Goal: Transaction & Acquisition: Purchase product/service

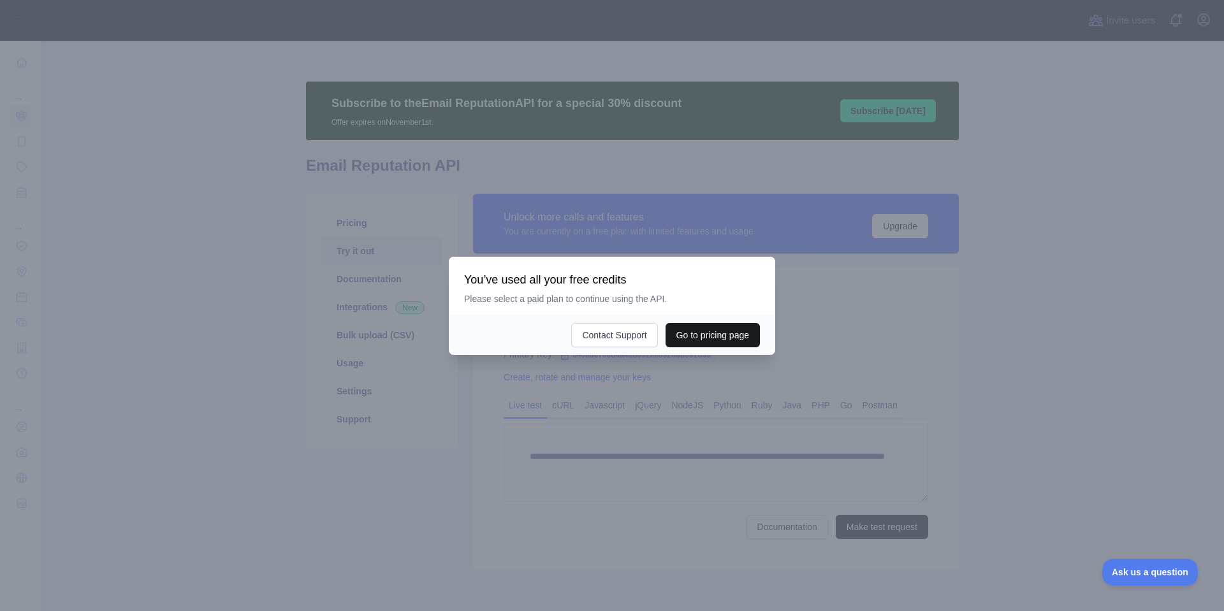
click at [696, 335] on button "Go to pricing page" at bounding box center [712, 335] width 94 height 24
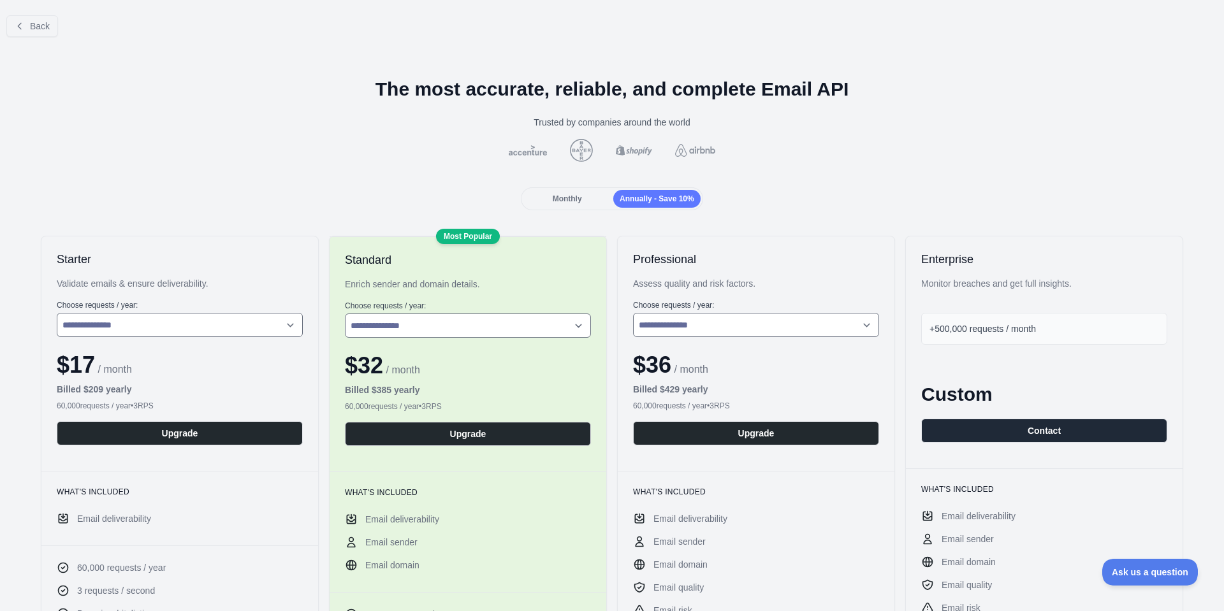
click at [562, 198] on span "Monthly" at bounding box center [567, 198] width 29 height 9
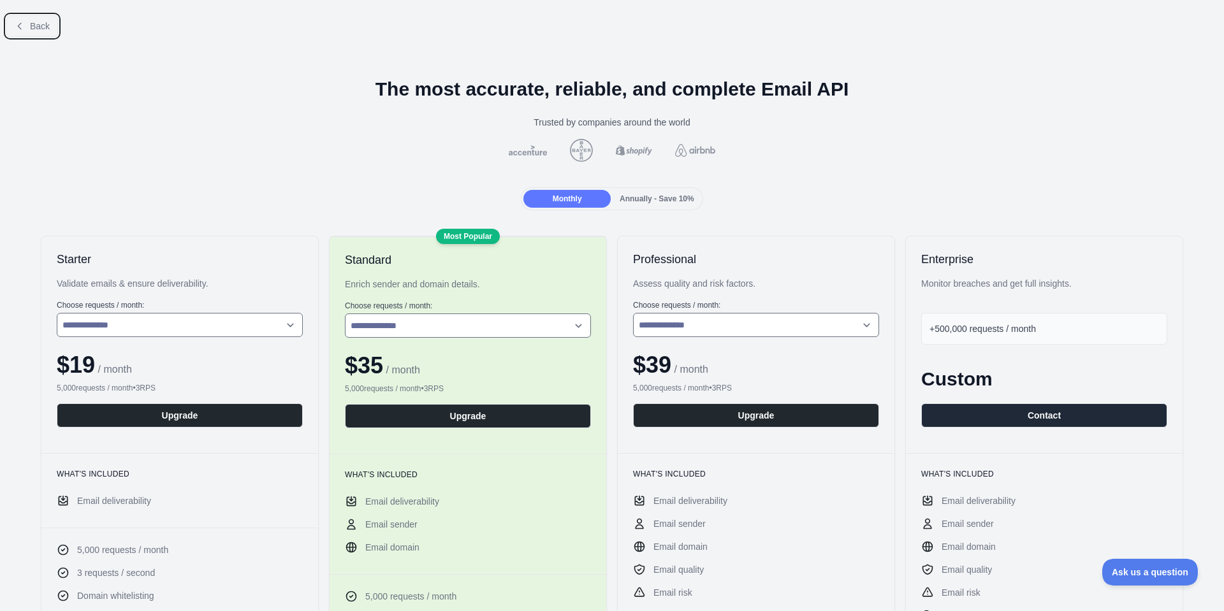
click at [42, 29] on span "Back" at bounding box center [40, 26] width 20 height 10
